Goal: Task Accomplishment & Management: Use online tool/utility

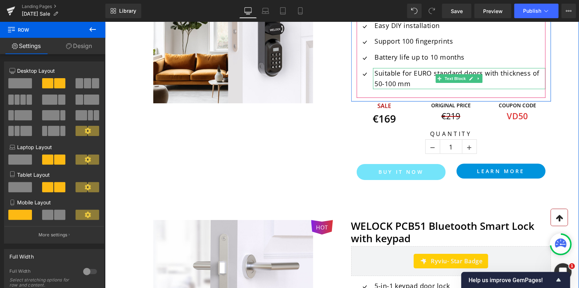
scroll to position [1085, 0]
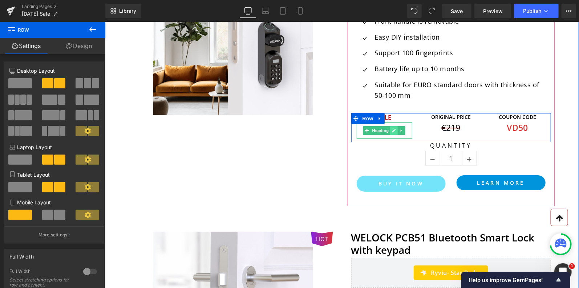
click at [394, 130] on icon at bounding box center [394, 130] width 4 height 4
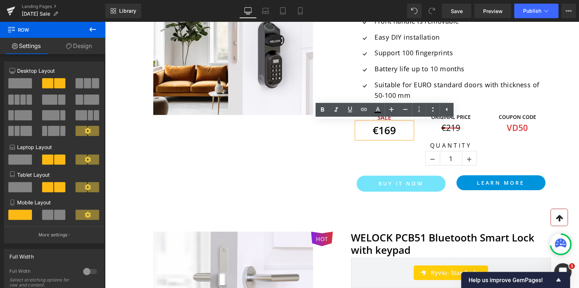
click at [390, 129] on strong "€169" at bounding box center [384, 130] width 23 height 14
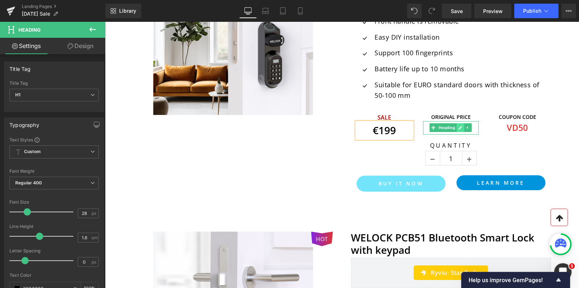
click at [458, 127] on link at bounding box center [461, 127] width 8 height 9
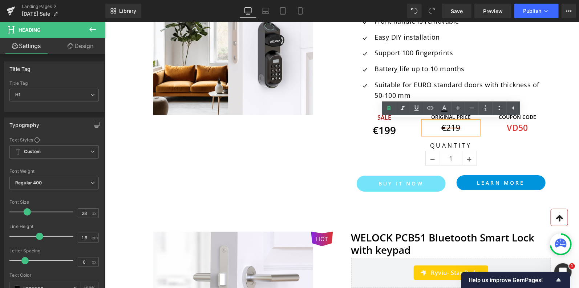
click at [456, 126] on h1 "€219" at bounding box center [451, 127] width 56 height 13
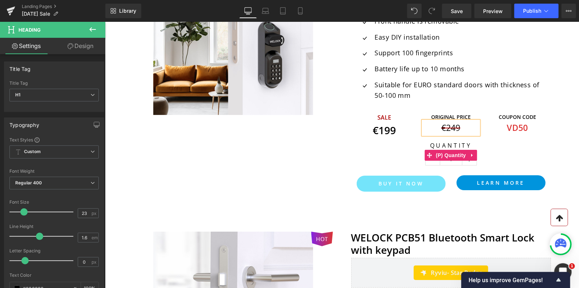
click at [497, 145] on label "Quantity" at bounding box center [451, 146] width 200 height 9
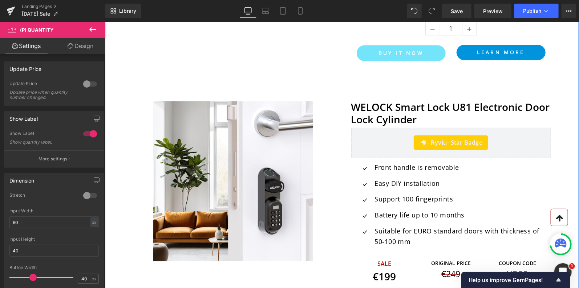
scroll to position [951, 0]
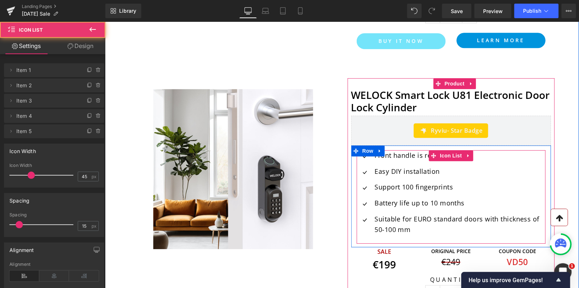
click at [453, 176] on ul "Icon Front handle is removable Text Block Icon Easy DIY installation Text Block…" at bounding box center [451, 195] width 189 height 90
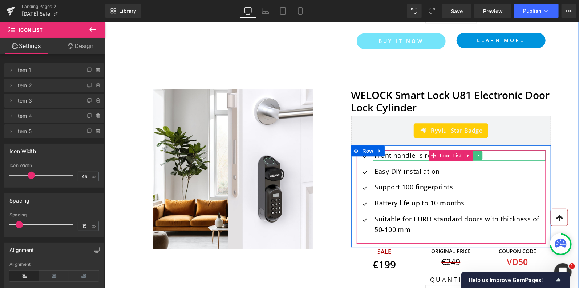
click at [405, 154] on p "Front handle is removable" at bounding box center [460, 155] width 171 height 11
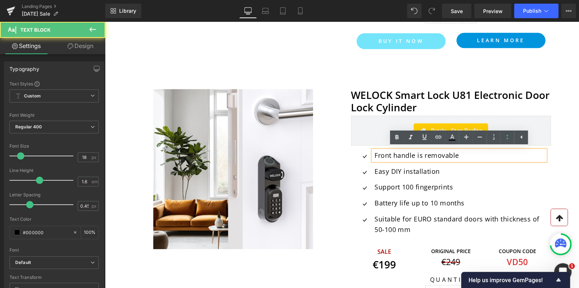
click at [454, 155] on p "Front handle is removable" at bounding box center [460, 155] width 171 height 11
drag, startPoint x: 376, startPoint y: 155, endPoint x: 468, endPoint y: 152, distance: 91.7
click at [468, 152] on p "Front handle is removable" at bounding box center [460, 155] width 171 height 11
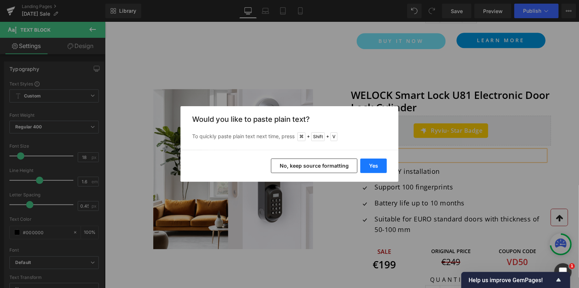
click at [374, 164] on button "Yes" at bounding box center [374, 165] width 27 height 15
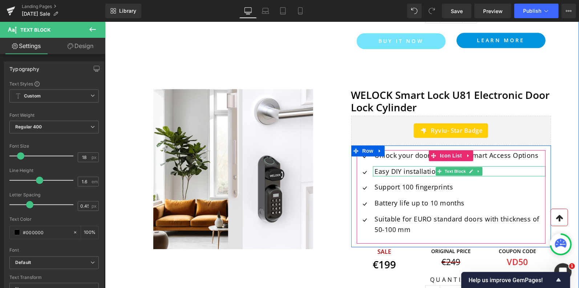
click at [393, 169] on p "Easy DIY installation" at bounding box center [460, 171] width 171 height 11
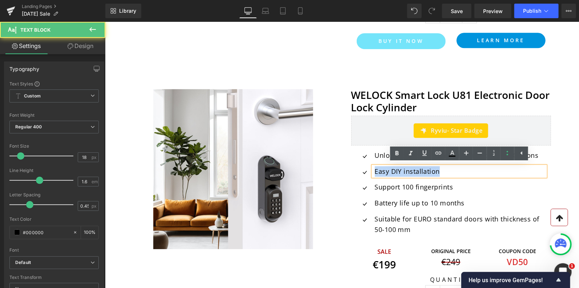
drag, startPoint x: 375, startPoint y: 170, endPoint x: 456, endPoint y: 167, distance: 80.4
click at [456, 167] on p "Easy DIY installation" at bounding box center [460, 171] width 171 height 11
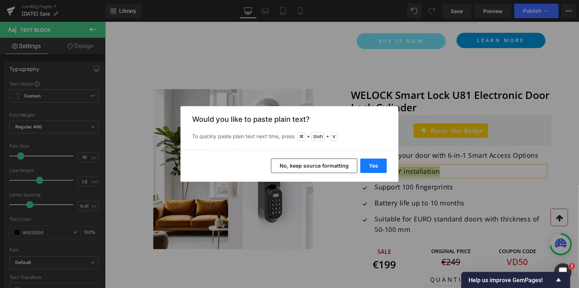
click at [370, 163] on button "Yes" at bounding box center [374, 165] width 27 height 15
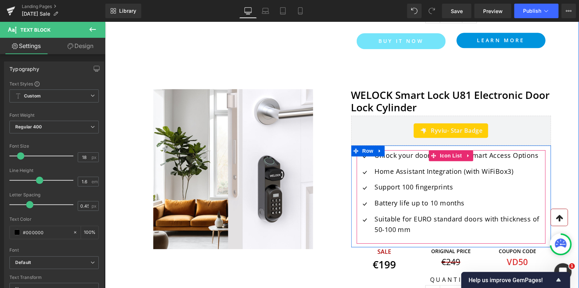
click at [388, 186] on p "Support 100 fingerprints" at bounding box center [460, 186] width 171 height 11
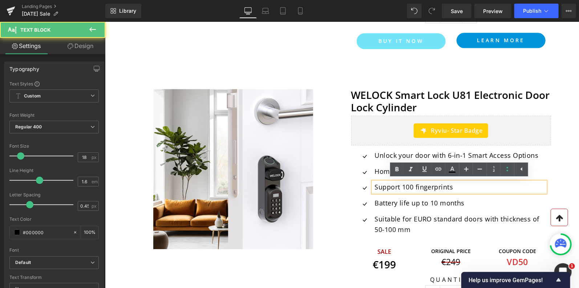
click at [439, 189] on p "Support 100 fingerprints" at bounding box center [460, 186] width 171 height 11
click at [467, 185] on p "Support 100 fingerprints" at bounding box center [460, 186] width 171 height 11
drag, startPoint x: 375, startPoint y: 186, endPoint x: 453, endPoint y: 184, distance: 78.2
click at [454, 184] on p "Support 100 fingerprints" at bounding box center [460, 186] width 171 height 11
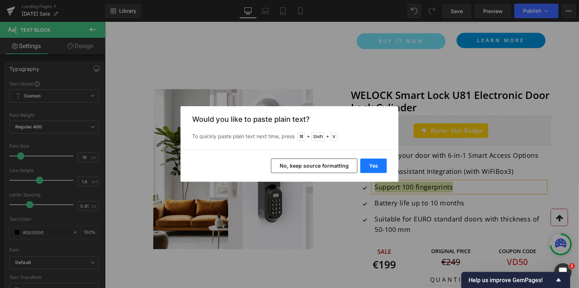
click at [377, 162] on button "Yes" at bounding box center [374, 165] width 27 height 15
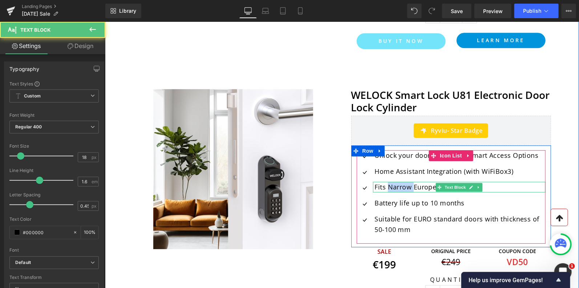
drag, startPoint x: 413, startPoint y: 186, endPoint x: 387, endPoint y: 185, distance: 25.4
click at [387, 185] on p "Fits Narrow European Doors" at bounding box center [460, 186] width 171 height 11
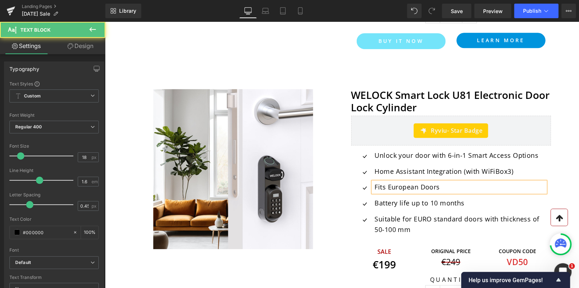
click at [443, 187] on p "Fits European Doors" at bounding box center [460, 186] width 171 height 11
click at [438, 188] on p "Fits European Doors()" at bounding box center [460, 186] width 171 height 11
click at [443, 186] on p "Fits European Doors ()" at bounding box center [460, 186] width 171 height 11
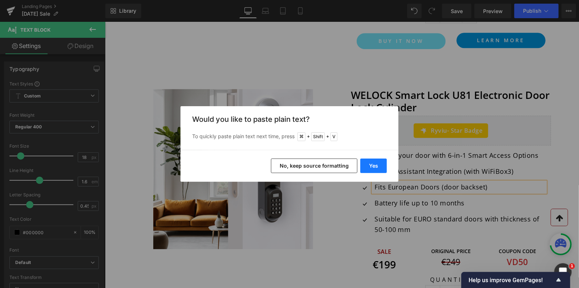
click at [372, 164] on button "Yes" at bounding box center [374, 165] width 27 height 15
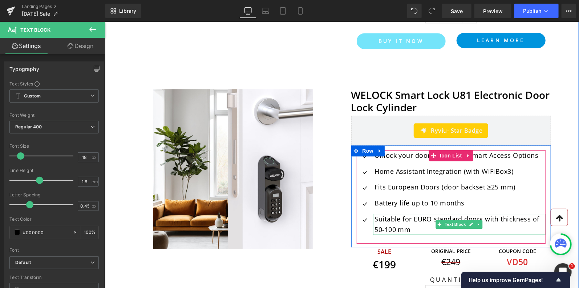
click at [409, 223] on p "Suitable for EURO standard doors with thickness of 50-100 mm" at bounding box center [460, 223] width 171 height 21
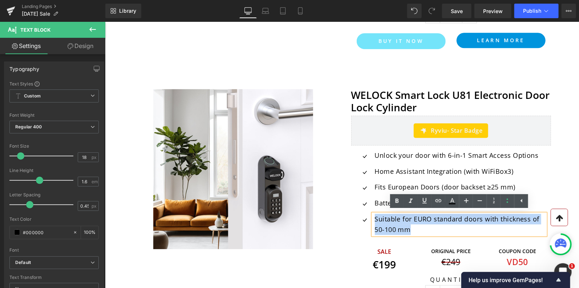
drag, startPoint x: 413, startPoint y: 228, endPoint x: 373, endPoint y: 216, distance: 41.5
click at [373, 216] on div "Suitable for EURO standard doors with thickness of 50-100 mm" at bounding box center [459, 223] width 173 height 21
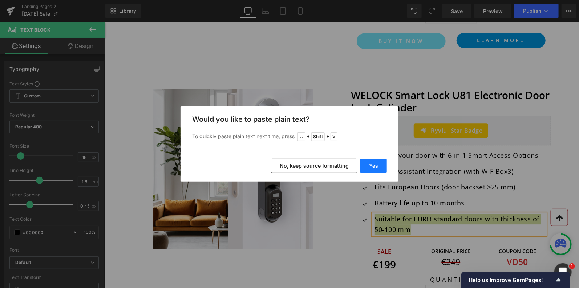
click at [376, 165] on button "Yes" at bounding box center [374, 165] width 27 height 15
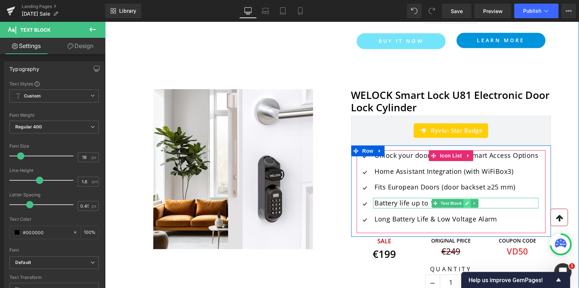
click at [467, 202] on icon at bounding box center [467, 203] width 4 height 4
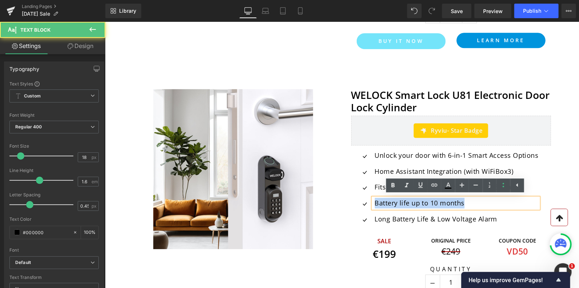
drag, startPoint x: 466, startPoint y: 202, endPoint x: 374, endPoint y: 198, distance: 92.1
click at [374, 198] on div "Battery life up to 10 months" at bounding box center [456, 202] width 166 height 11
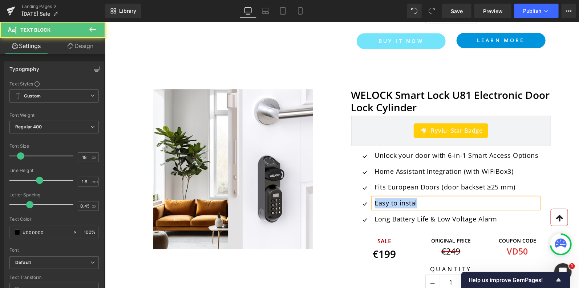
drag, startPoint x: 375, startPoint y: 202, endPoint x: 424, endPoint y: 201, distance: 49.1
click at [425, 202] on p "Easy to instal" at bounding box center [457, 202] width 164 height 11
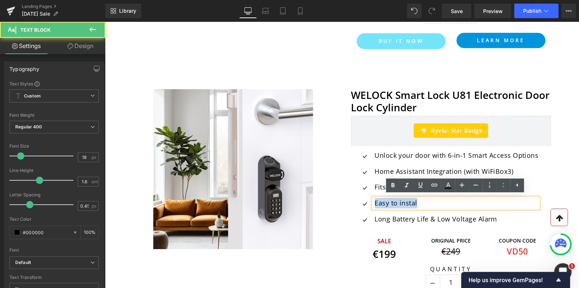
copy p "Easy to instal"
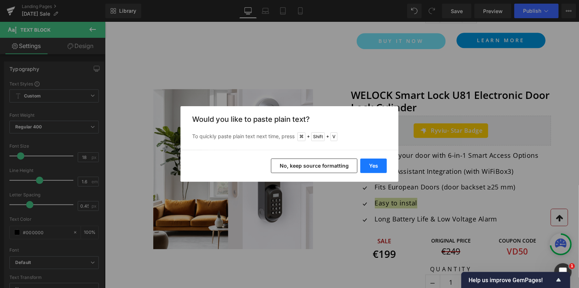
click at [378, 163] on button "Yes" at bounding box center [374, 165] width 27 height 15
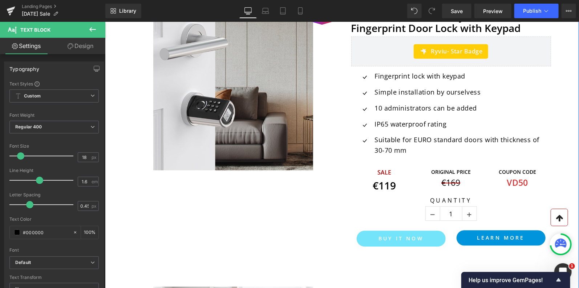
scroll to position [750, 0]
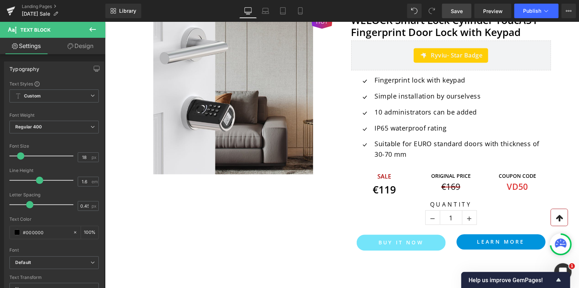
click at [459, 11] on span "Save" at bounding box center [457, 11] width 12 height 8
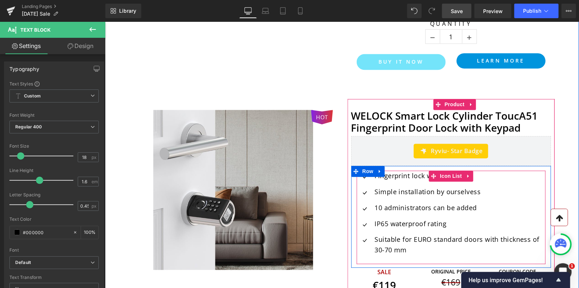
scroll to position [654, 0]
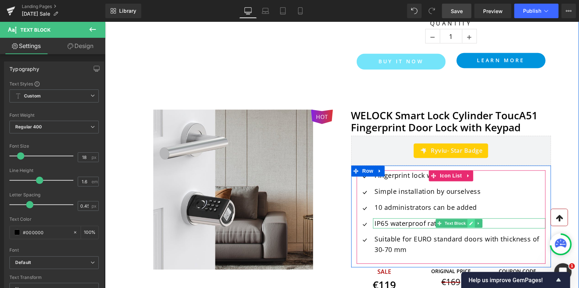
click at [471, 222] on icon at bounding box center [471, 223] width 4 height 4
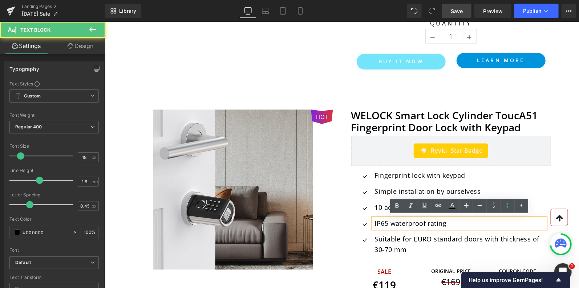
click at [375, 222] on p "IP65 waterproof rating" at bounding box center [460, 223] width 171 height 11
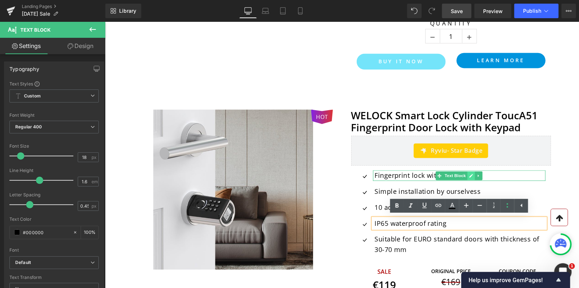
click at [470, 174] on icon at bounding box center [471, 175] width 4 height 4
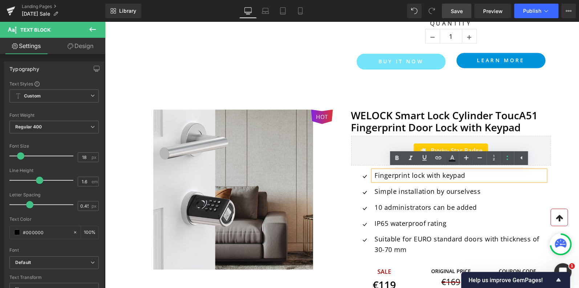
click at [375, 175] on p "Fingerprint lock with keypad" at bounding box center [460, 175] width 171 height 11
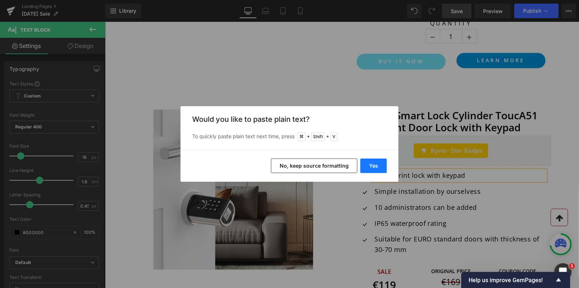
click at [376, 162] on button "Yes" at bounding box center [374, 165] width 27 height 15
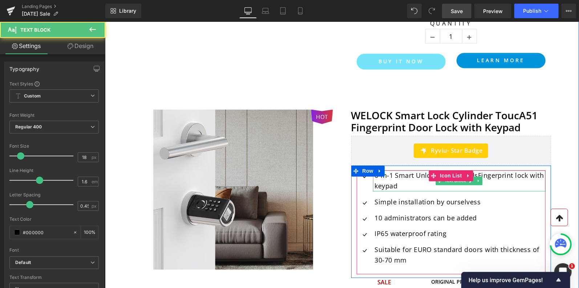
click at [501, 180] on p "6-in-1 Smart Unlocking MethodsFingerprint lock with keypad" at bounding box center [460, 180] width 171 height 21
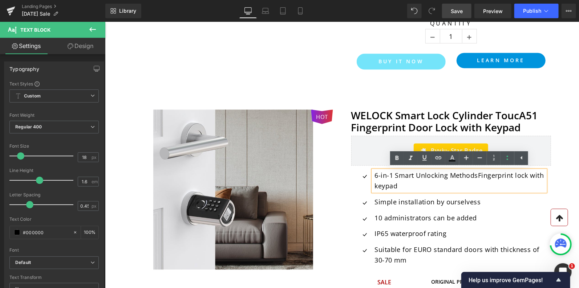
drag, startPoint x: 479, startPoint y: 176, endPoint x: 494, endPoint y: 186, distance: 17.2
click at [494, 186] on ul "Icon 6-in-1 Smart Unlocking MethodsFingerprint lock with keypad Text Block Icon…" at bounding box center [451, 220] width 189 height 101
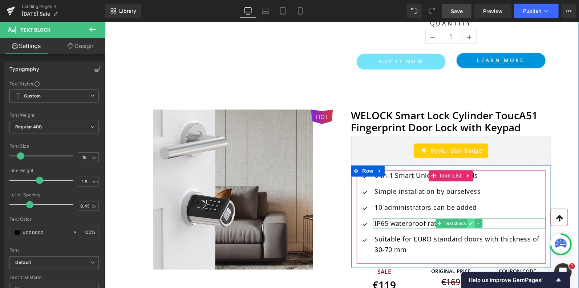
click at [472, 223] on icon at bounding box center [471, 223] width 4 height 4
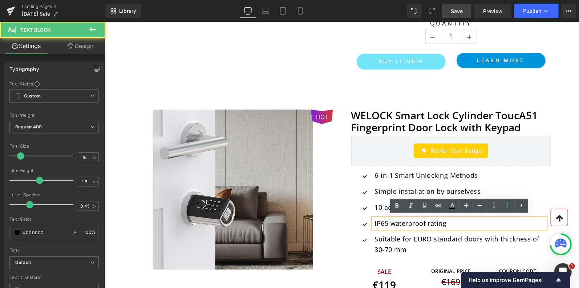
drag, startPoint x: 450, startPoint y: 223, endPoint x: 371, endPoint y: 220, distance: 78.2
click at [373, 221] on div "IP65 waterproof rating" at bounding box center [459, 223] width 173 height 11
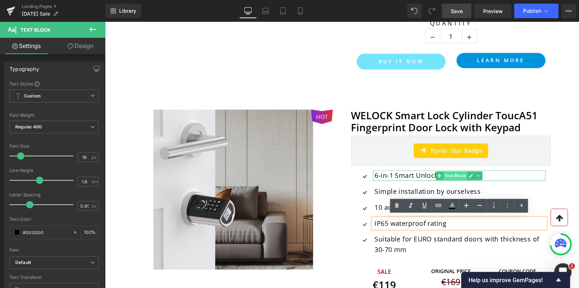
click at [452, 174] on span "Text Block" at bounding box center [455, 175] width 24 height 9
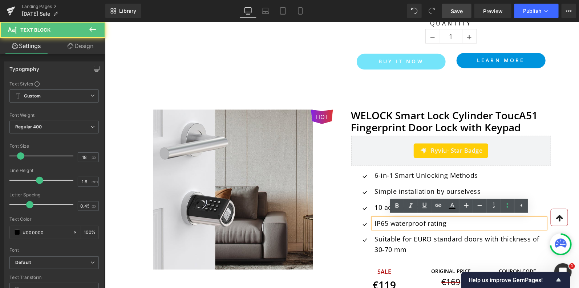
click at [407, 230] on ul "Icon 6-in-1 Smart Unlocking Methods Text Block Icon Simple installation by ours…" at bounding box center [451, 215] width 189 height 90
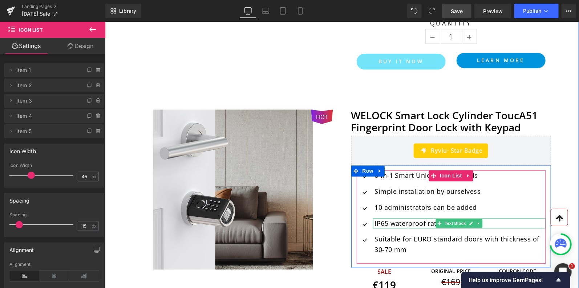
click at [375, 223] on p "IP65 waterproof rating" at bounding box center [460, 223] width 171 height 11
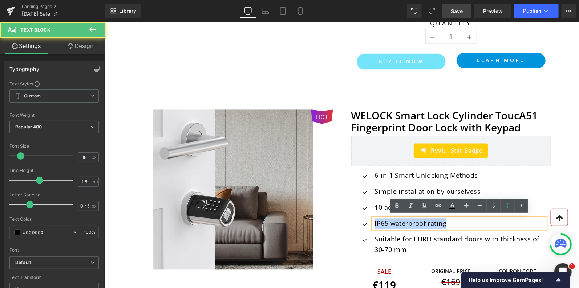
drag, startPoint x: 375, startPoint y: 221, endPoint x: 464, endPoint y: 225, distance: 89.1
click at [465, 226] on p "IP65 waterproof rating" at bounding box center [460, 223] width 171 height 11
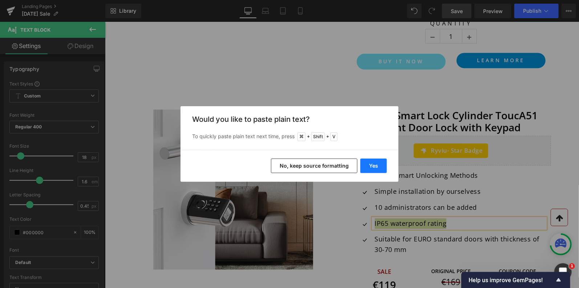
click at [374, 166] on button "Yes" at bounding box center [374, 165] width 27 height 15
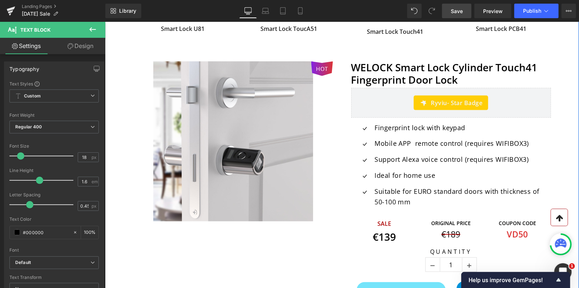
scroll to position [426, 0]
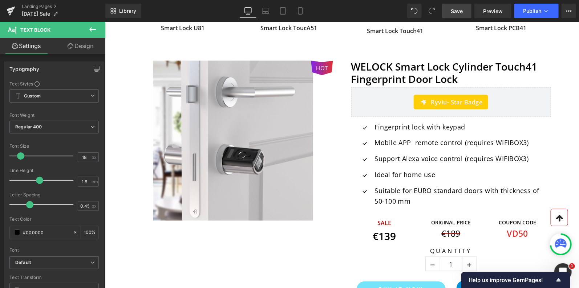
drag, startPoint x: 455, startPoint y: 13, endPoint x: 281, endPoint y: 180, distance: 241.6
click at [455, 13] on span "Save" at bounding box center [457, 11] width 12 height 8
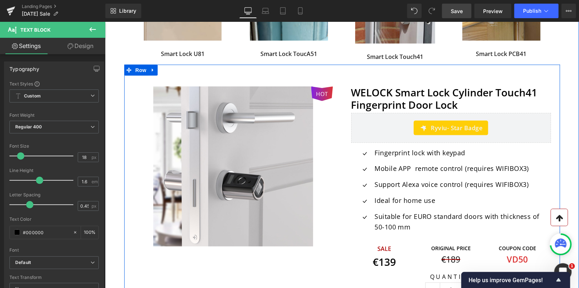
scroll to position [413, 0]
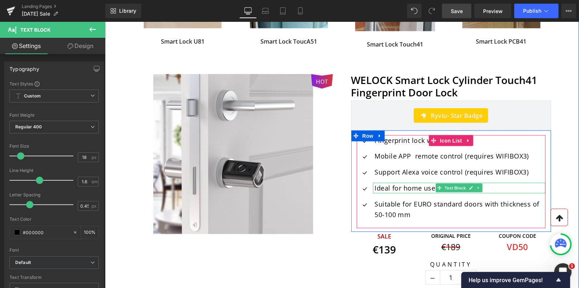
click at [422, 186] on p "Ideal for home use" at bounding box center [460, 187] width 171 height 11
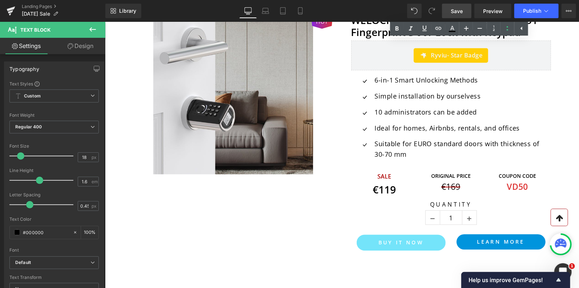
scroll to position [758, 0]
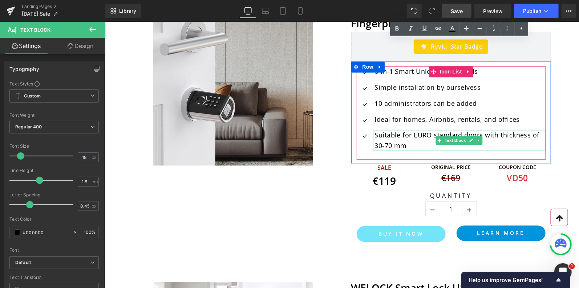
click at [390, 145] on p "Suitable for EURO standard doors with thickness of 30-70 mm" at bounding box center [460, 139] width 171 height 21
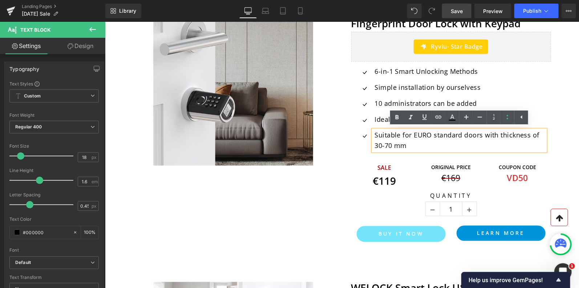
click at [390, 143] on p "Suitable for EURO standard doors with thickness of 30-70 mm" at bounding box center [460, 139] width 171 height 21
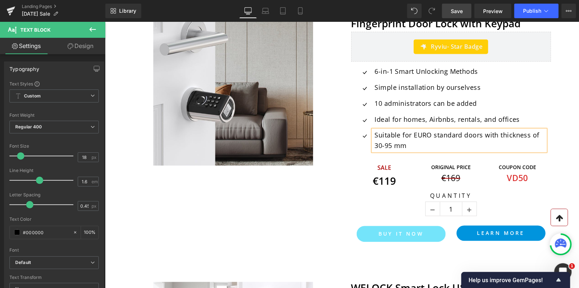
drag, startPoint x: 461, startPoint y: 12, endPoint x: 291, endPoint y: 151, distance: 219.3
click at [461, 12] on span "Save" at bounding box center [457, 11] width 12 height 8
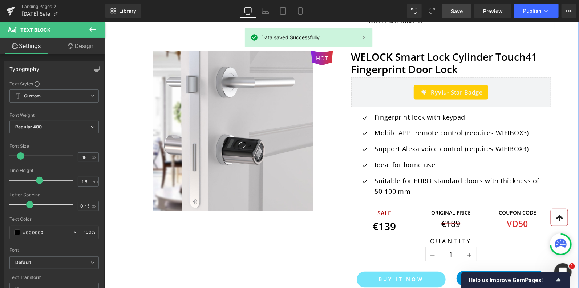
scroll to position [434, 0]
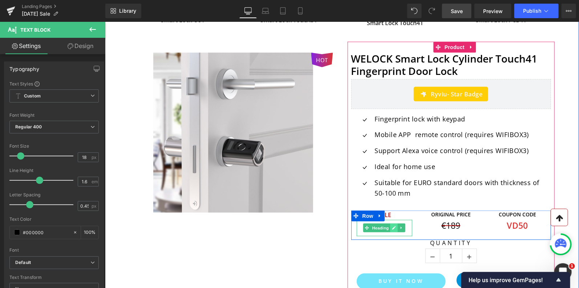
click at [393, 228] on icon at bounding box center [394, 228] width 4 height 4
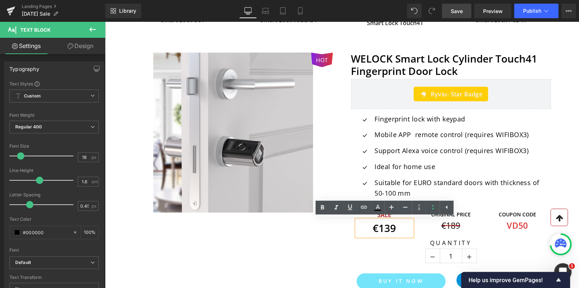
click at [395, 226] on strong "€139" at bounding box center [384, 228] width 23 height 14
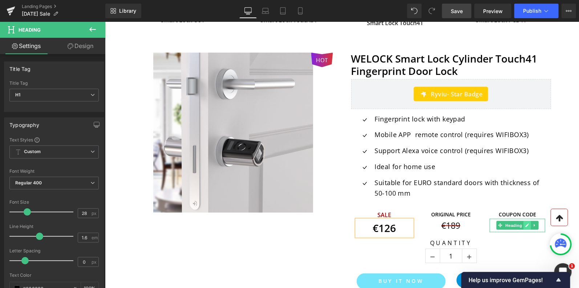
click at [524, 226] on link at bounding box center [527, 225] width 8 height 9
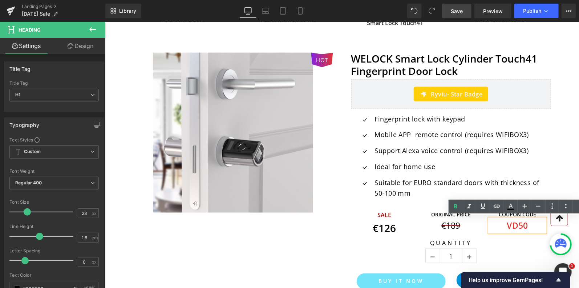
click at [526, 224] on b "VD50" at bounding box center [517, 225] width 21 height 12
drag, startPoint x: 521, startPoint y: 226, endPoint x: 528, endPoint y: 226, distance: 6.5
click at [528, 226] on b "VD50" at bounding box center [517, 225] width 21 height 12
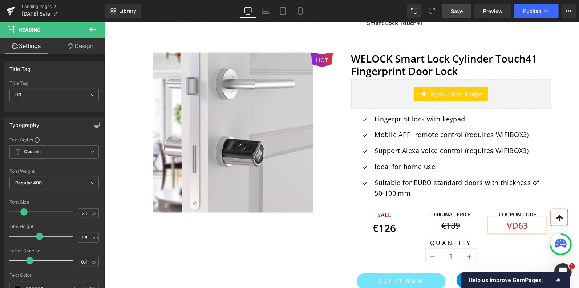
drag, startPoint x: 462, startPoint y: 12, endPoint x: 331, endPoint y: 131, distance: 177.3
click at [462, 12] on span "Save" at bounding box center [457, 11] width 12 height 8
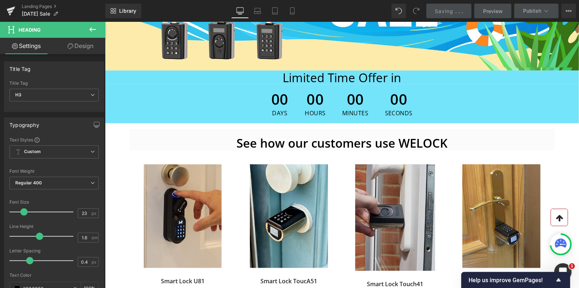
scroll to position [140, 0]
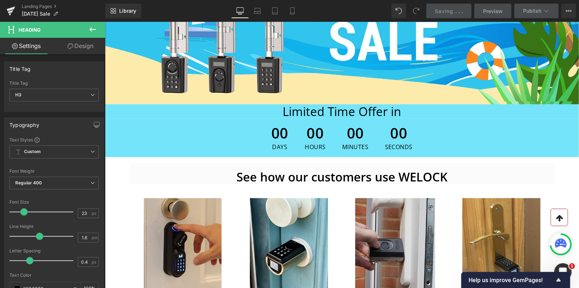
click at [249, 148] on div "00 Days 00 Hours 00 Minutes 00 Seconds" at bounding box center [342, 137] width 474 height 39
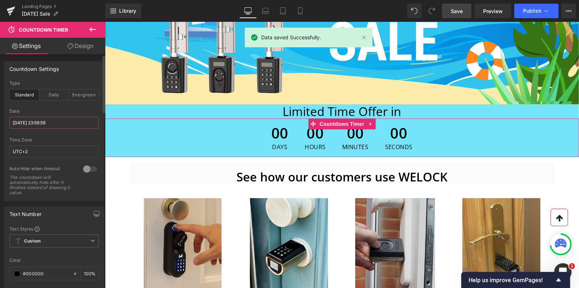
click at [26, 125] on input "[DATE] 23:59:59" at bounding box center [53, 123] width 89 height 12
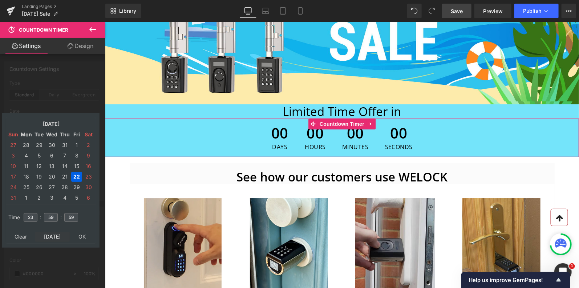
click at [51, 236] on td "[DATE]" at bounding box center [52, 237] width 35 height 10
type input "15"
type input "57"
click at [63, 165] on td "16" at bounding box center [65, 166] width 12 height 10
click at [76, 185] on td "31" at bounding box center [76, 187] width 11 height 10
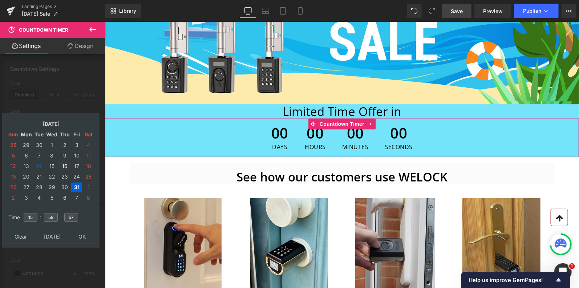
click at [65, 167] on td "16" at bounding box center [65, 166] width 12 height 10
type input "[DATE] 15:59:57"
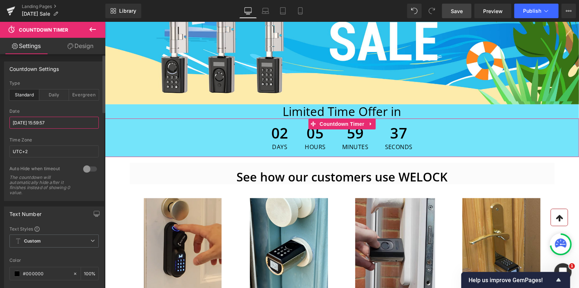
click at [25, 122] on input "[DATE] 15:59:57" at bounding box center [53, 123] width 89 height 12
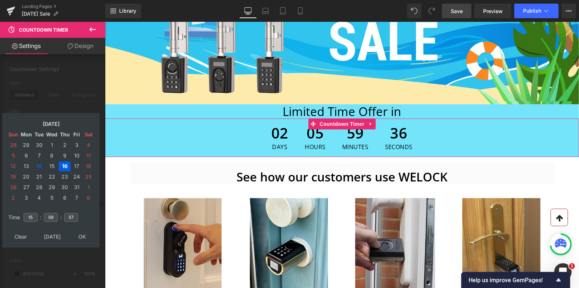
click at [63, 163] on td "16" at bounding box center [65, 166] width 12 height 10
click at [24, 234] on td "Clear" at bounding box center [21, 237] width 27 height 10
click at [64, 164] on td "16" at bounding box center [65, 166] width 12 height 10
click at [76, 184] on td "31" at bounding box center [76, 187] width 11 height 10
type input "[DATE] 16:00:24"
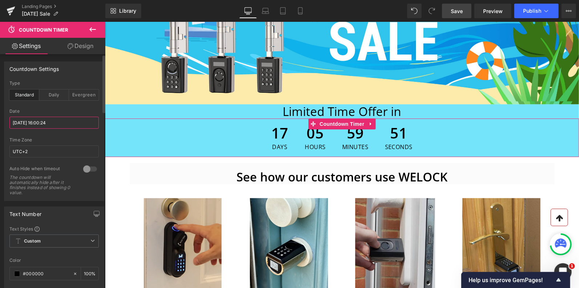
click at [37, 120] on input "[DATE] 16:00:24" at bounding box center [53, 123] width 89 height 12
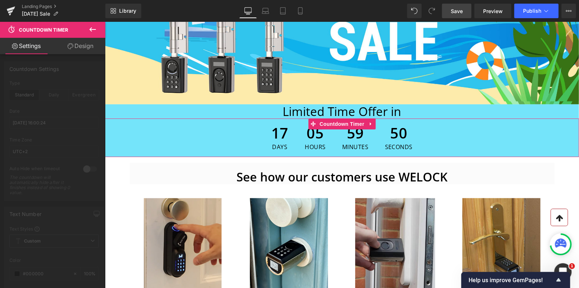
click at [46, 103] on div at bounding box center [52, 157] width 105 height 270
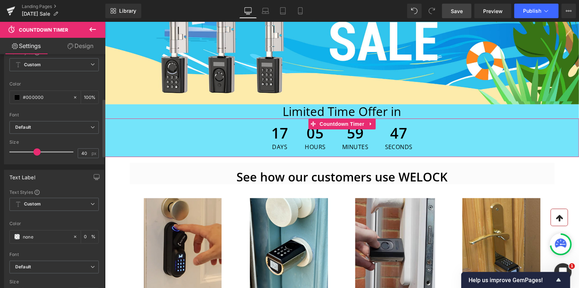
scroll to position [177, 0]
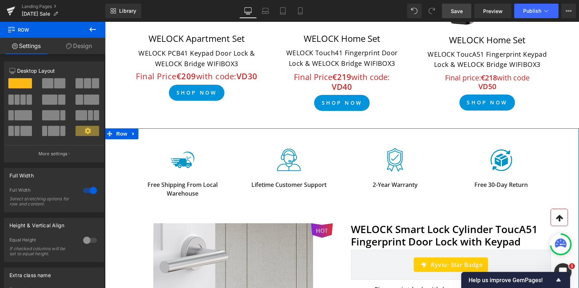
scroll to position [2526, 0]
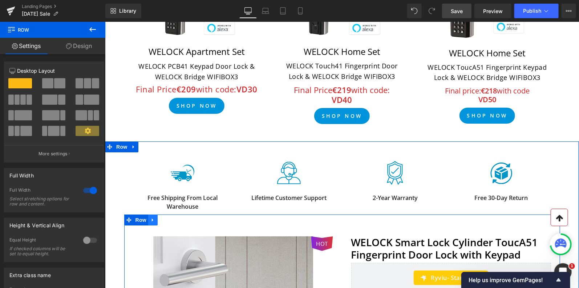
click at [153, 220] on icon at bounding box center [152, 219] width 5 height 5
click at [170, 217] on icon at bounding box center [171, 219] width 5 height 5
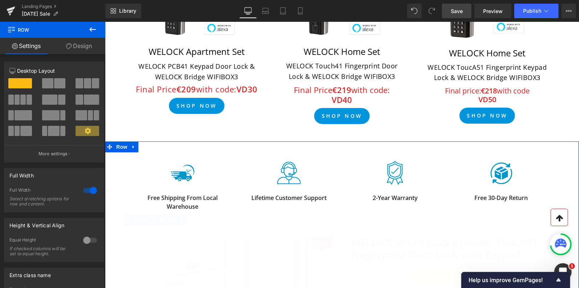
scroll to position [2596, 0]
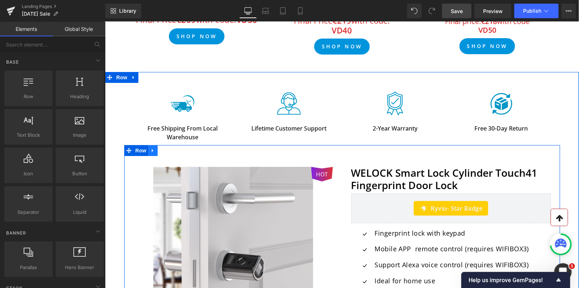
click at [155, 148] on icon at bounding box center [152, 150] width 5 height 5
click at [172, 148] on icon at bounding box center [171, 150] width 5 height 5
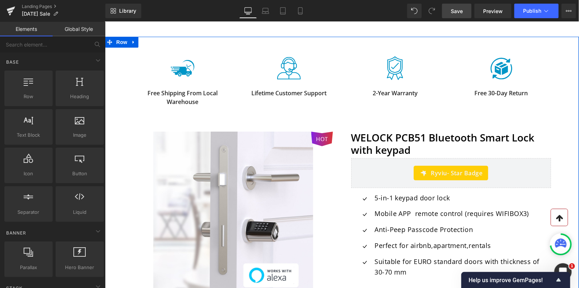
scroll to position [2632, 0]
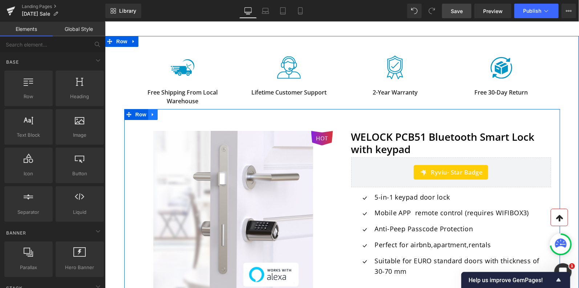
click at [153, 113] on icon at bounding box center [152, 114] width 5 height 5
click at [170, 112] on icon at bounding box center [171, 114] width 5 height 5
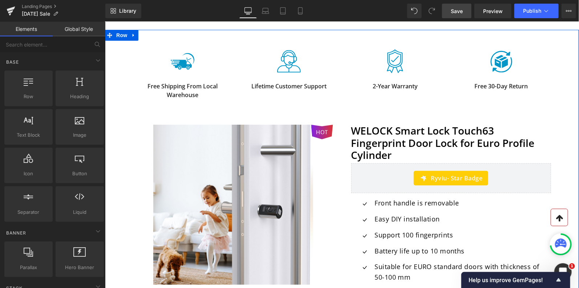
scroll to position [2640, 0]
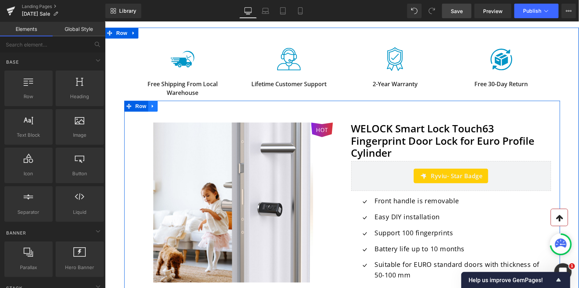
click at [155, 104] on icon at bounding box center [152, 105] width 5 height 5
click at [173, 103] on icon at bounding box center [171, 105] width 5 height 5
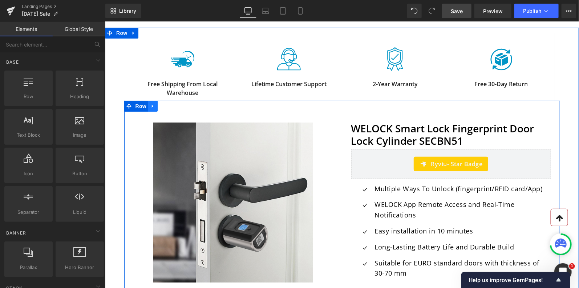
click at [153, 103] on icon at bounding box center [152, 105] width 5 height 5
click at [171, 104] on icon at bounding box center [171, 105] width 5 height 5
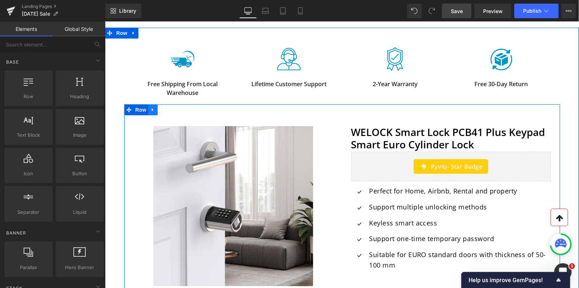
click at [153, 107] on icon at bounding box center [152, 109] width 5 height 5
click at [171, 107] on icon at bounding box center [171, 109] width 5 height 5
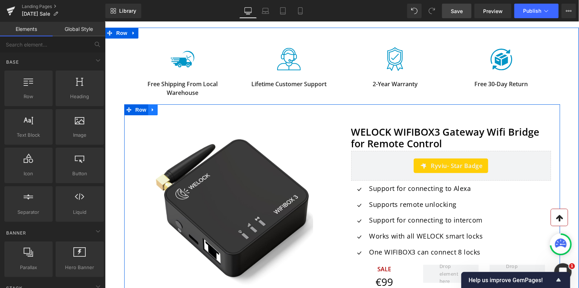
click at [152, 109] on icon at bounding box center [152, 109] width 1 height 3
click at [170, 107] on icon at bounding box center [171, 109] width 5 height 5
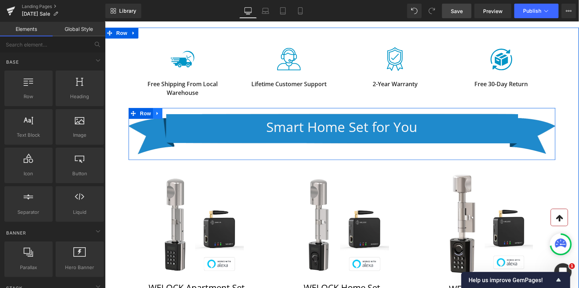
click at [160, 113] on icon at bounding box center [157, 113] width 5 height 5
click at [174, 111] on icon at bounding box center [176, 113] width 5 height 5
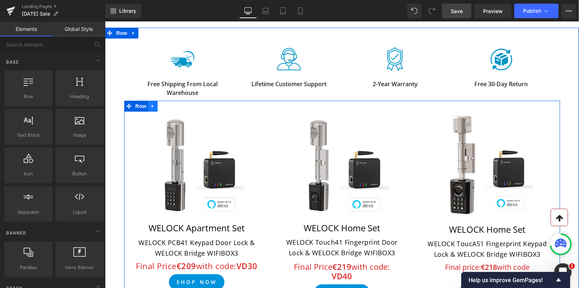
click at [153, 104] on icon at bounding box center [152, 105] width 5 height 5
click at [170, 104] on icon at bounding box center [171, 105] width 5 height 5
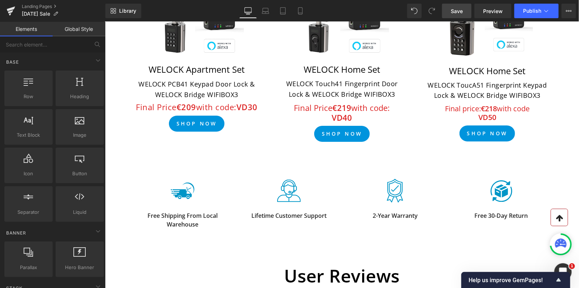
scroll to position [2491, 0]
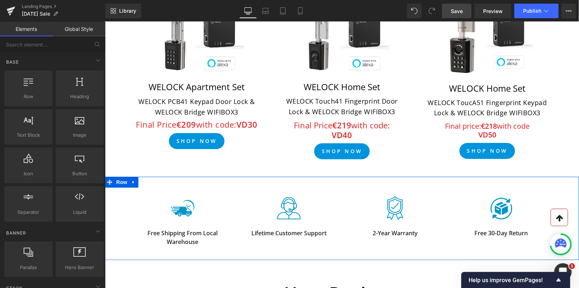
click at [116, 193] on div "Image Free Shipping from local warehouse Heading Row Image Lifetime Customer Su…" at bounding box center [342, 215] width 474 height 67
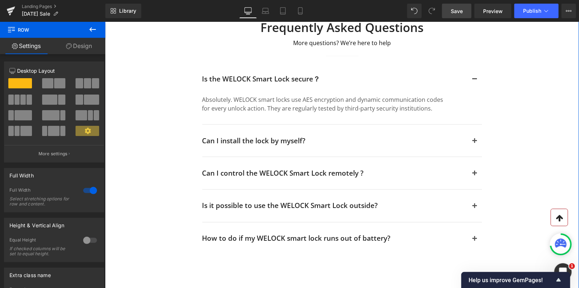
scroll to position [3098, 0]
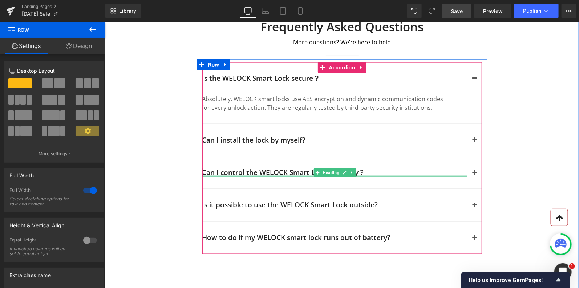
click at [265, 168] on div "Can I control the WELOCK Smart Lock remotely ? Heading" at bounding box center [334, 172] width 265 height 9
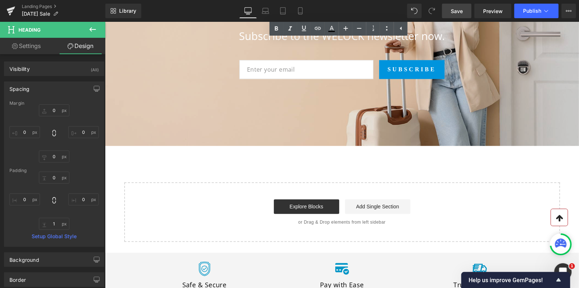
scroll to position [3152, 0]
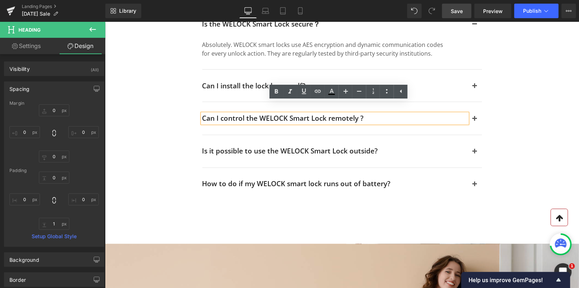
click at [458, 12] on span "Save" at bounding box center [457, 11] width 12 height 8
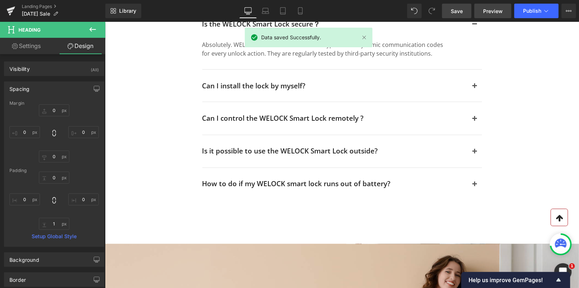
click at [491, 12] on span "Preview" at bounding box center [493, 11] width 20 height 8
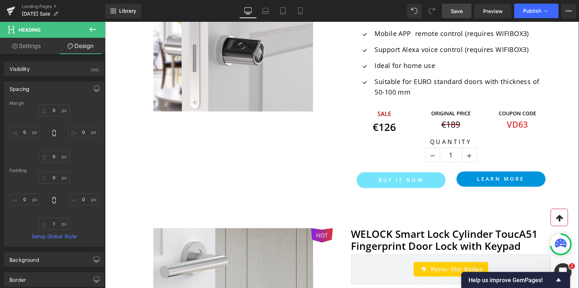
scroll to position [606, 0]
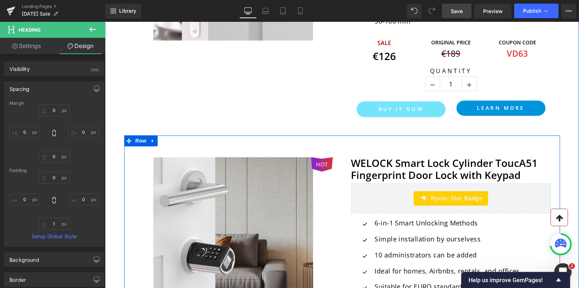
click at [346, 150] on div "WELOCK Smart Lock Cylinder ToucA51 Fingerprint Door Lock with Keypad (P) Title …" at bounding box center [451, 277] width 218 height 262
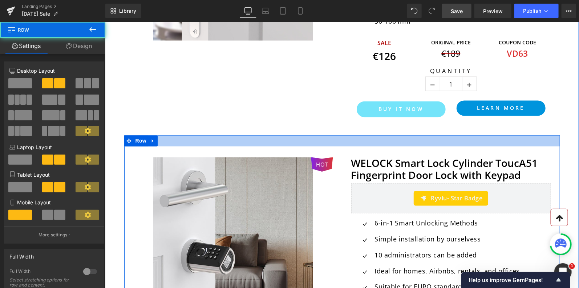
click at [341, 140] on div at bounding box center [342, 140] width 436 height 11
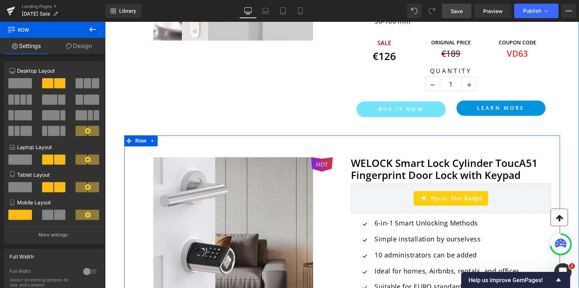
click at [341, 159] on div "HOT (P) Image Product" at bounding box center [233, 237] width 218 height 182
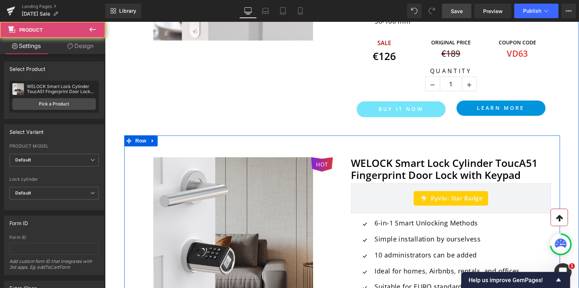
click at [105, 21] on div at bounding box center [105, 21] width 0 height 0
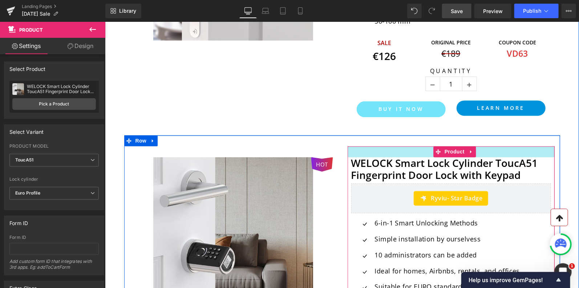
click at [359, 149] on div at bounding box center [450, 151] width 207 height 11
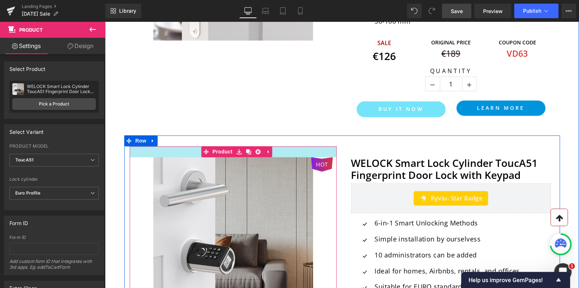
click at [321, 150] on div at bounding box center [232, 151] width 207 height 11
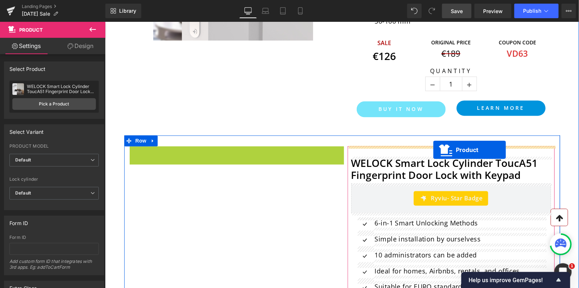
drag, startPoint x: 205, startPoint y: 150, endPoint x: 432, endPoint y: 148, distance: 226.8
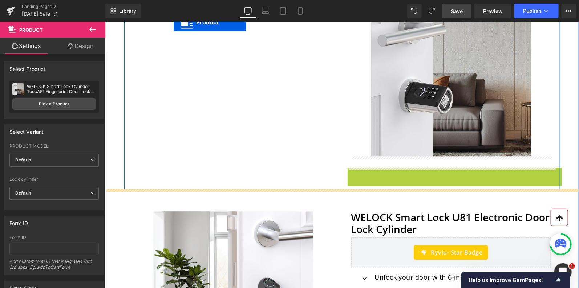
scroll to position [760, 0]
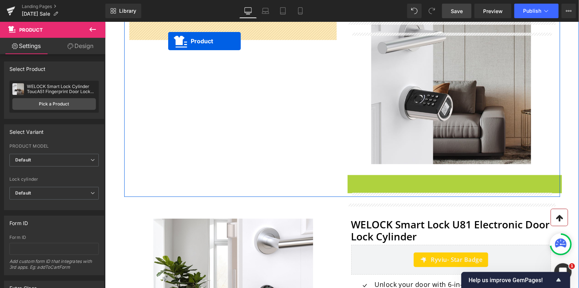
drag, startPoint x: 439, startPoint y: 121, endPoint x: 168, endPoint y: 33, distance: 284.9
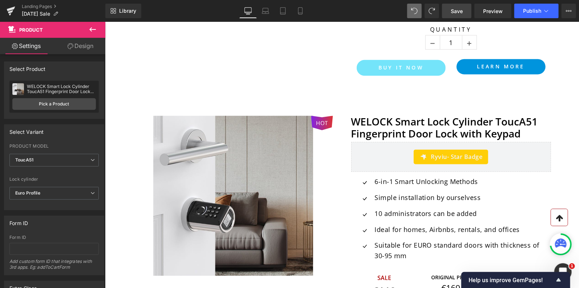
scroll to position [640, 0]
